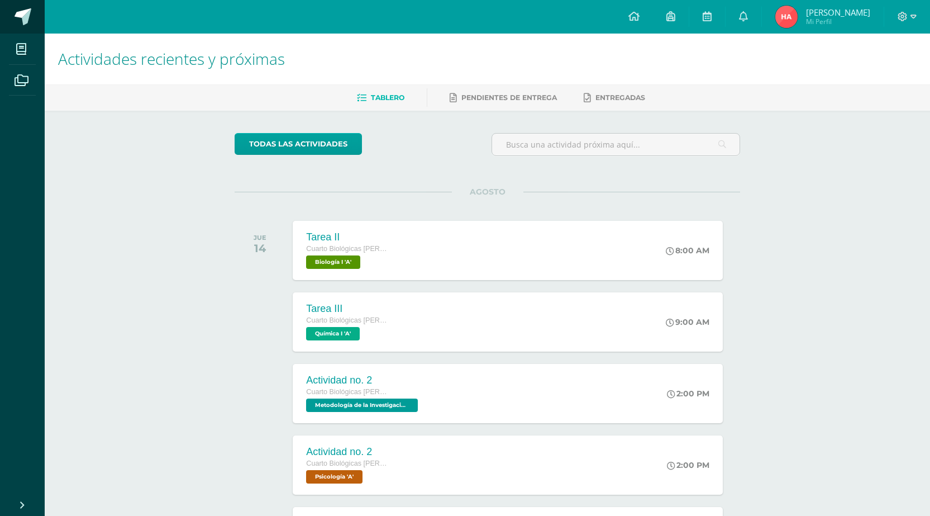
click at [15, 24] on span at bounding box center [23, 16] width 17 height 17
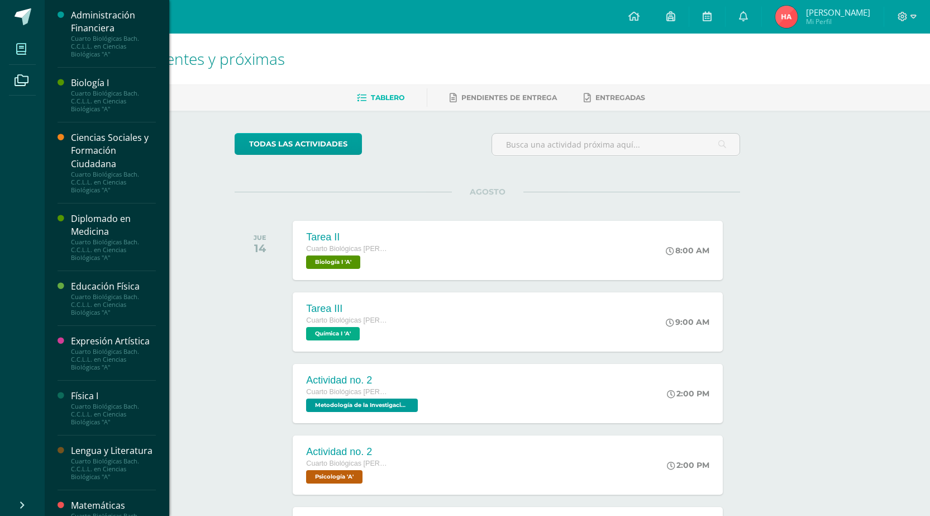
click at [17, 47] on icon at bounding box center [21, 49] width 10 height 11
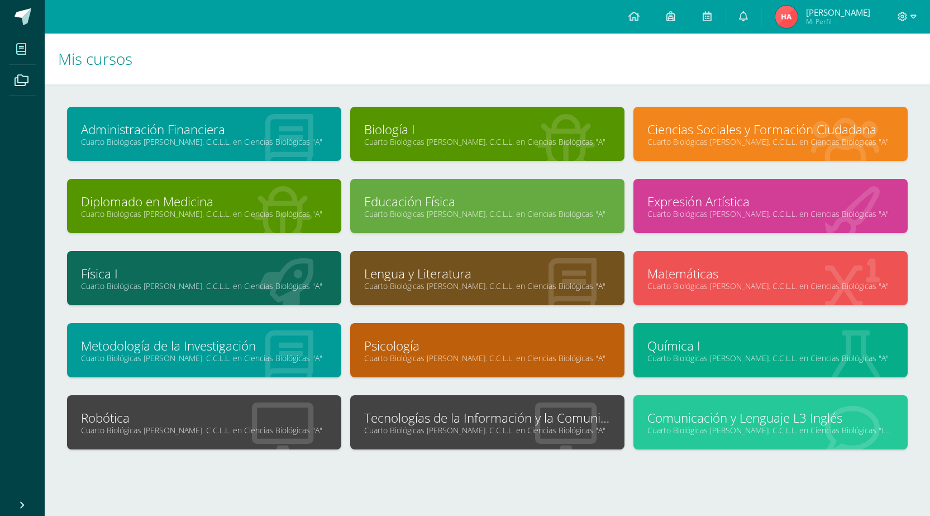
click at [499, 431] on link "Cuarto Biológicas [PERSON_NAME]. C.C.L.L. en Ciencias Biológicas "A"" at bounding box center [487, 429] width 246 height 11
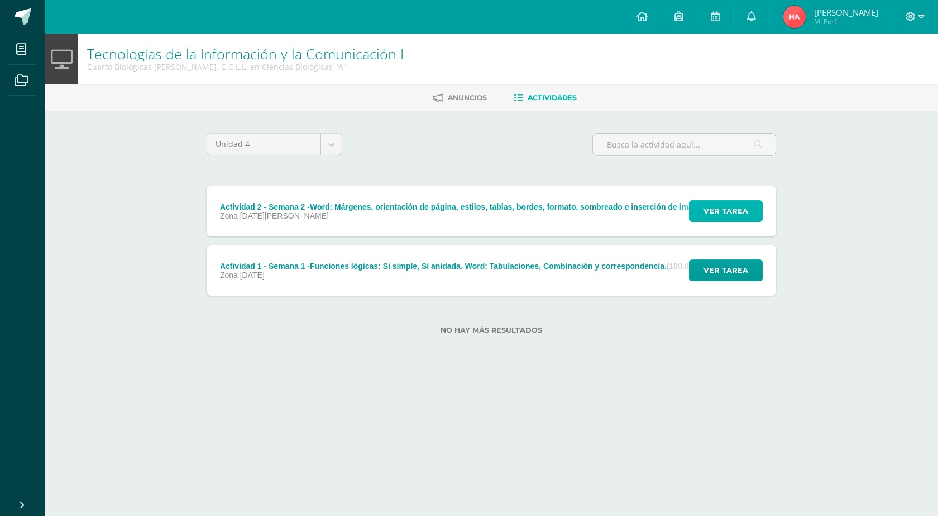
click at [761, 220] on button "Ver tarea" at bounding box center [726, 211] width 74 height 22
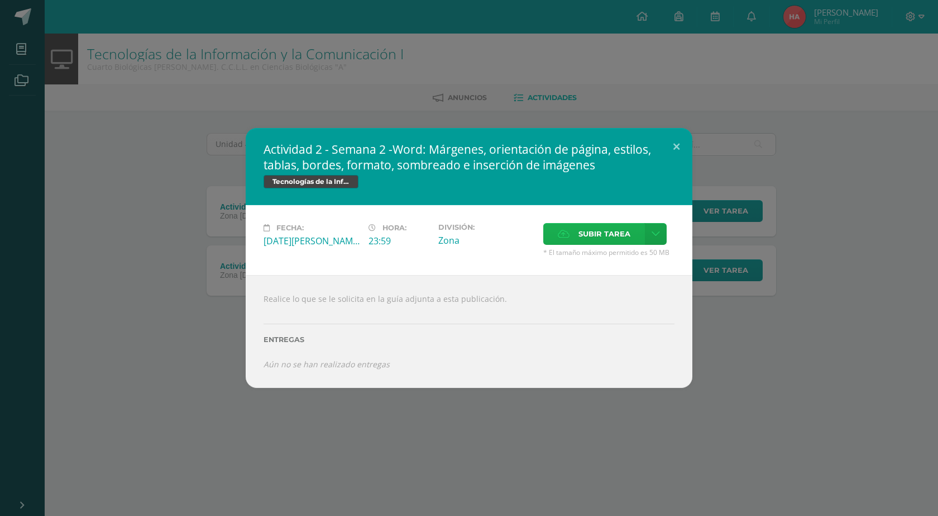
click at [589, 227] on span "Subir tarea" at bounding box center [605, 233] width 52 height 21
click at [0, 0] on input "Subir tarea" at bounding box center [0, 0] width 0 height 0
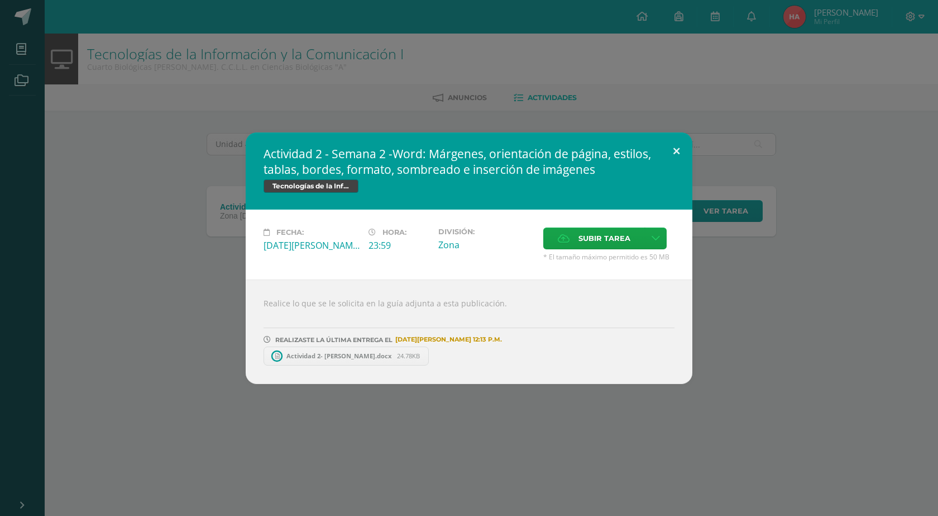
click at [669, 154] on button at bounding box center [677, 151] width 32 height 38
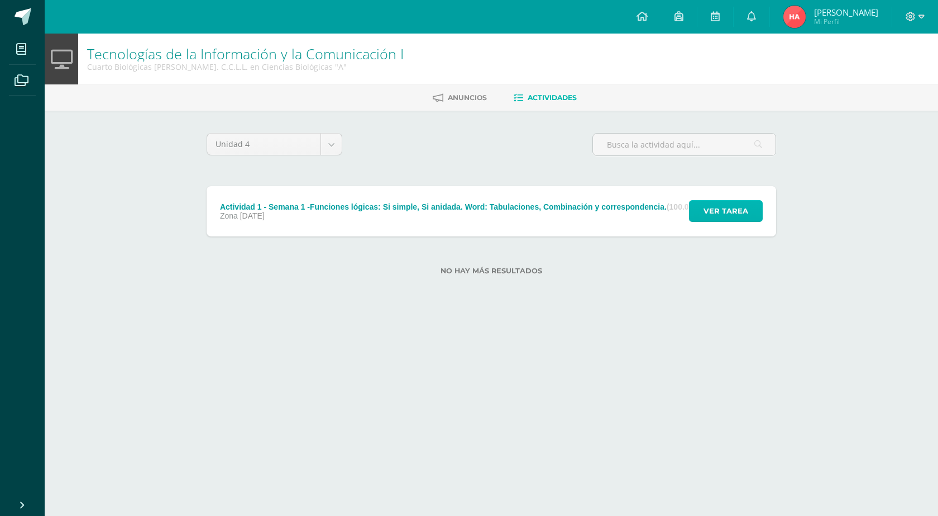
click at [706, 221] on span "Ver tarea" at bounding box center [726, 211] width 45 height 21
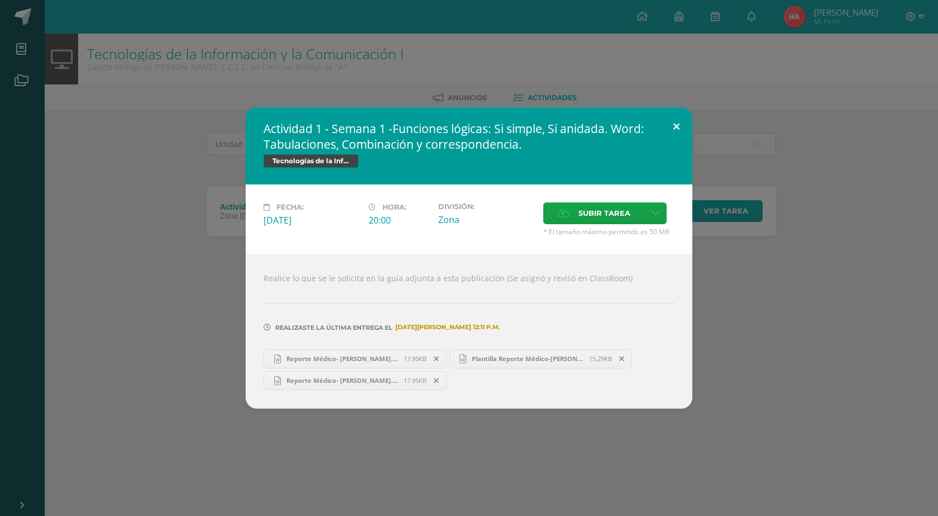
click at [666, 125] on button at bounding box center [677, 126] width 32 height 38
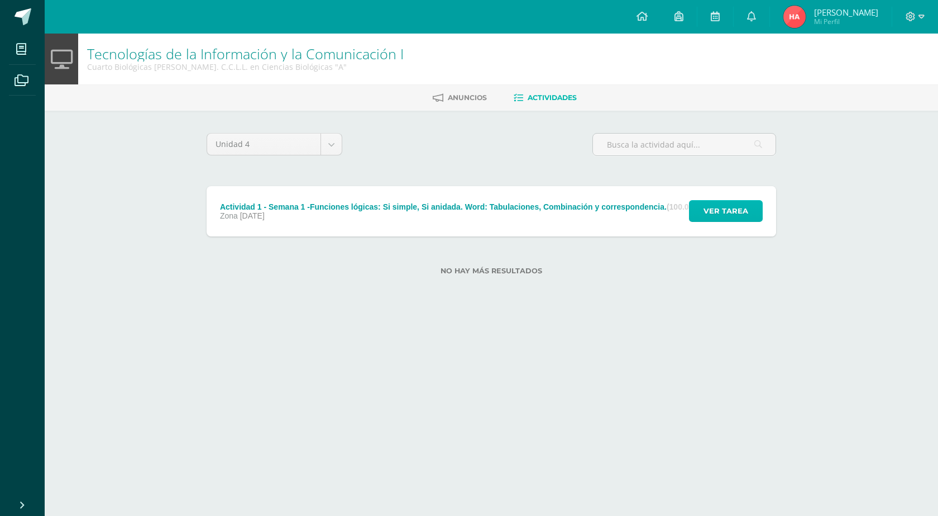
click at [705, 207] on span "Ver tarea" at bounding box center [726, 211] width 45 height 21
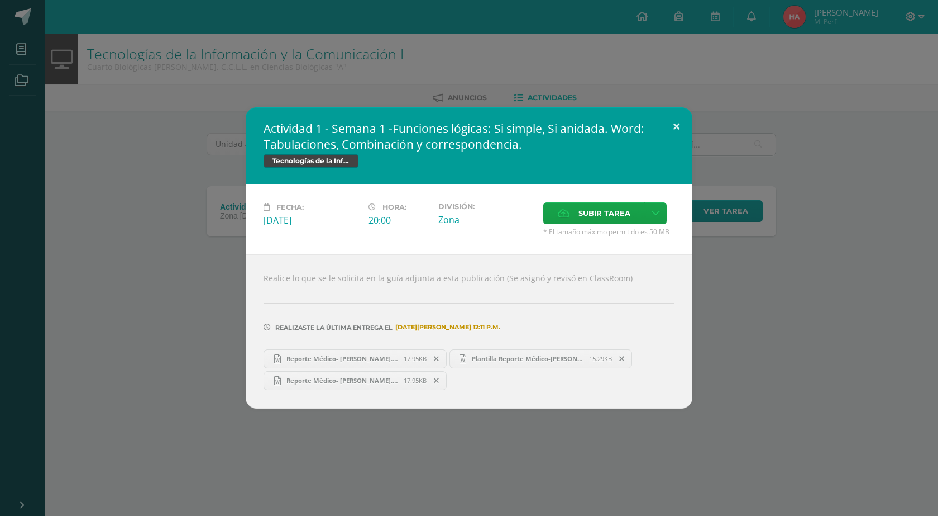
click at [674, 141] on div "Actividad 1 - Semana 1 -Funciones lógicas: Si simple, Si anidada. Word: Tabulac…" at bounding box center [469, 257] width 447 height 300
click at [678, 128] on button at bounding box center [677, 126] width 32 height 38
